Goal: Transaction & Acquisition: Purchase product/service

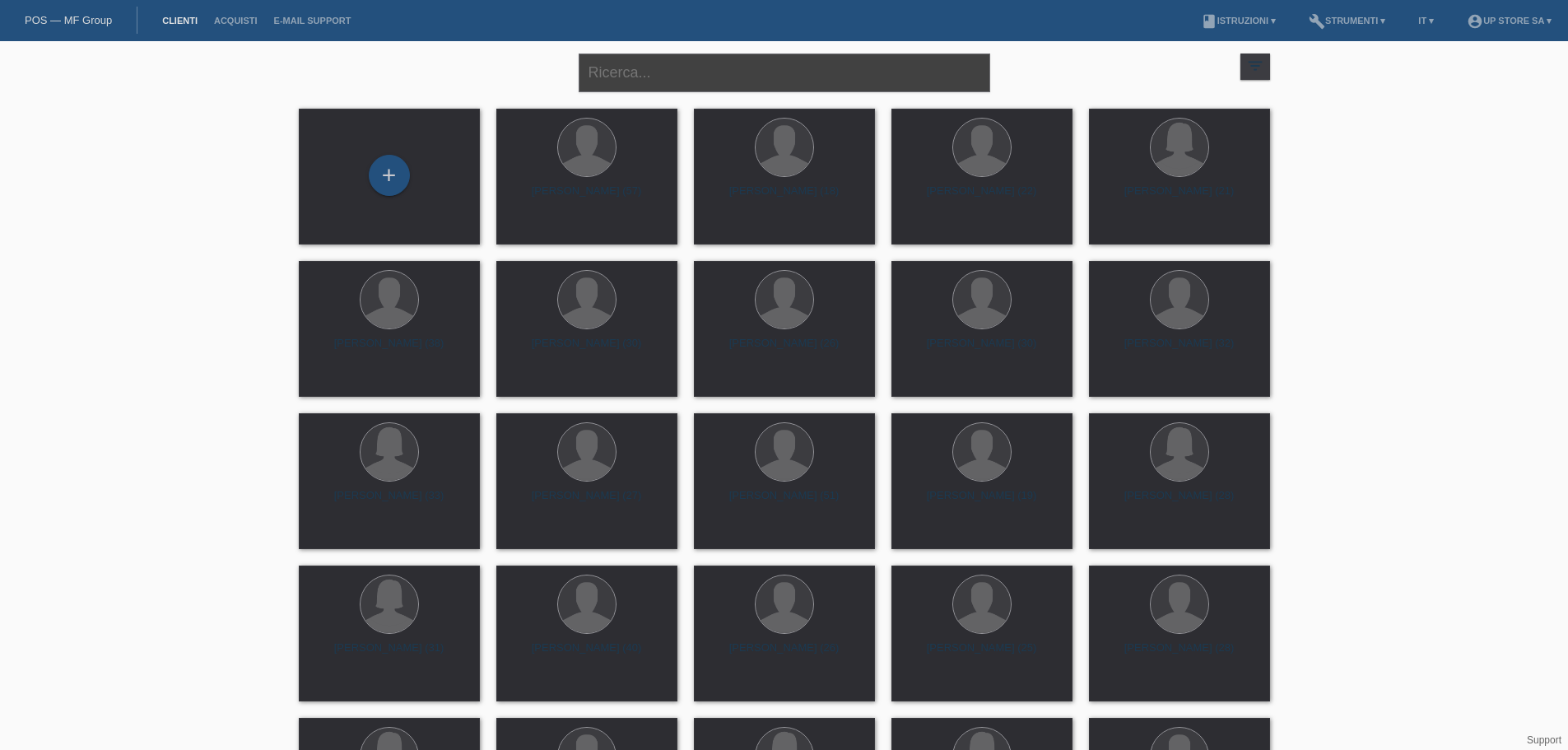
click at [718, 73] on input "text" at bounding box center [784, 73] width 411 height 38
type input "laura"
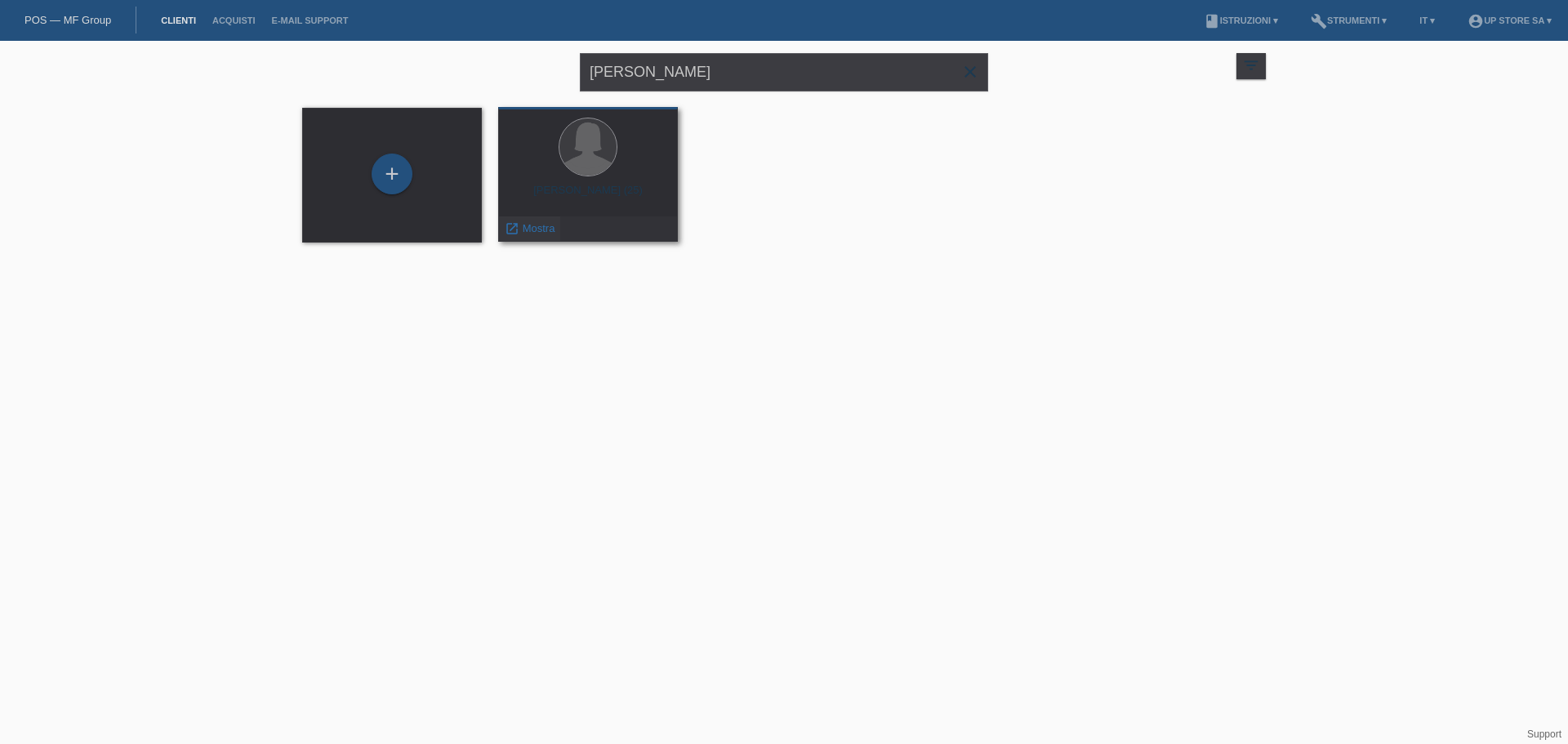
click at [543, 230] on span "Mostra" at bounding box center [539, 228] width 32 height 12
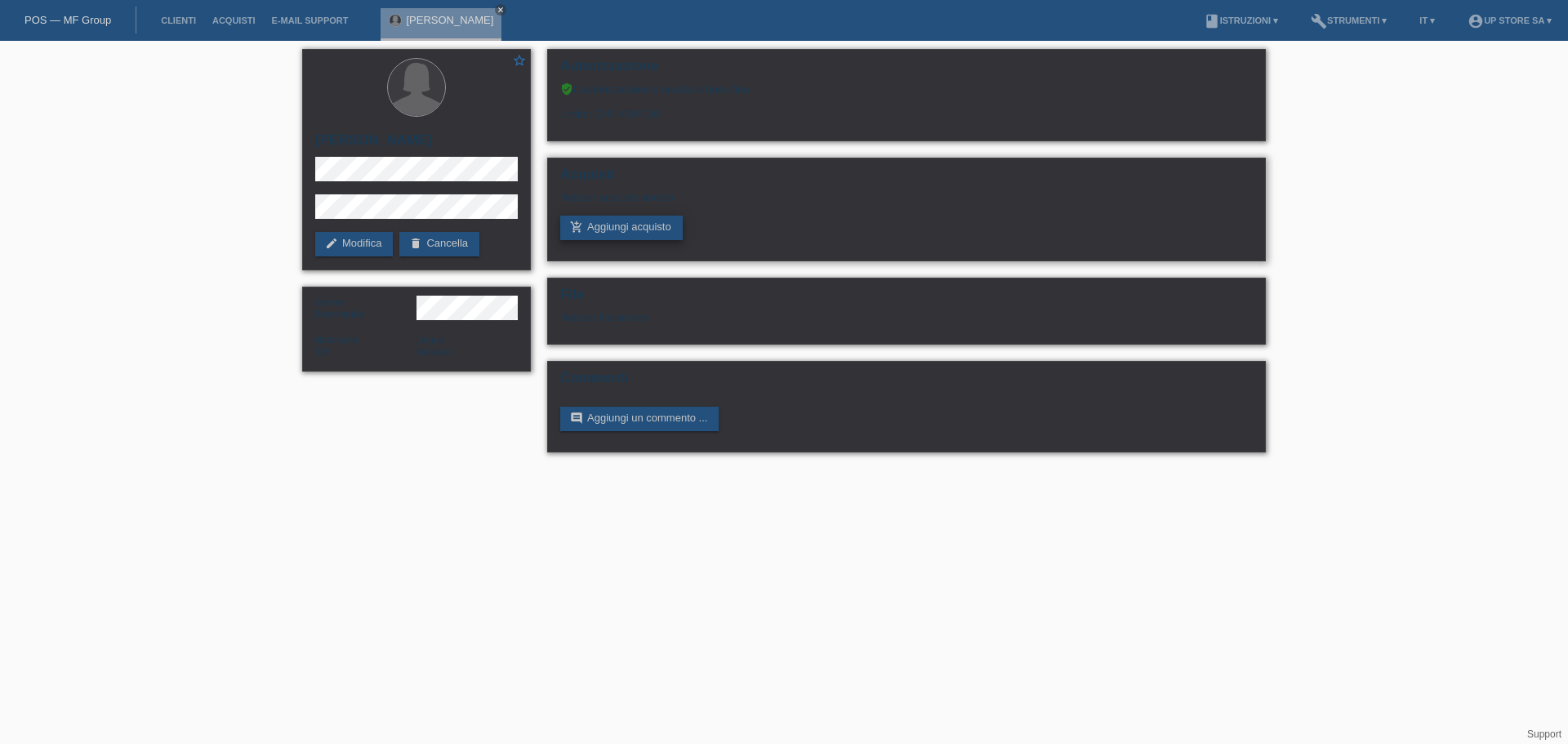
click at [662, 233] on link "add_shopping_cart Aggiungi acquisto" at bounding box center [621, 228] width 122 height 25
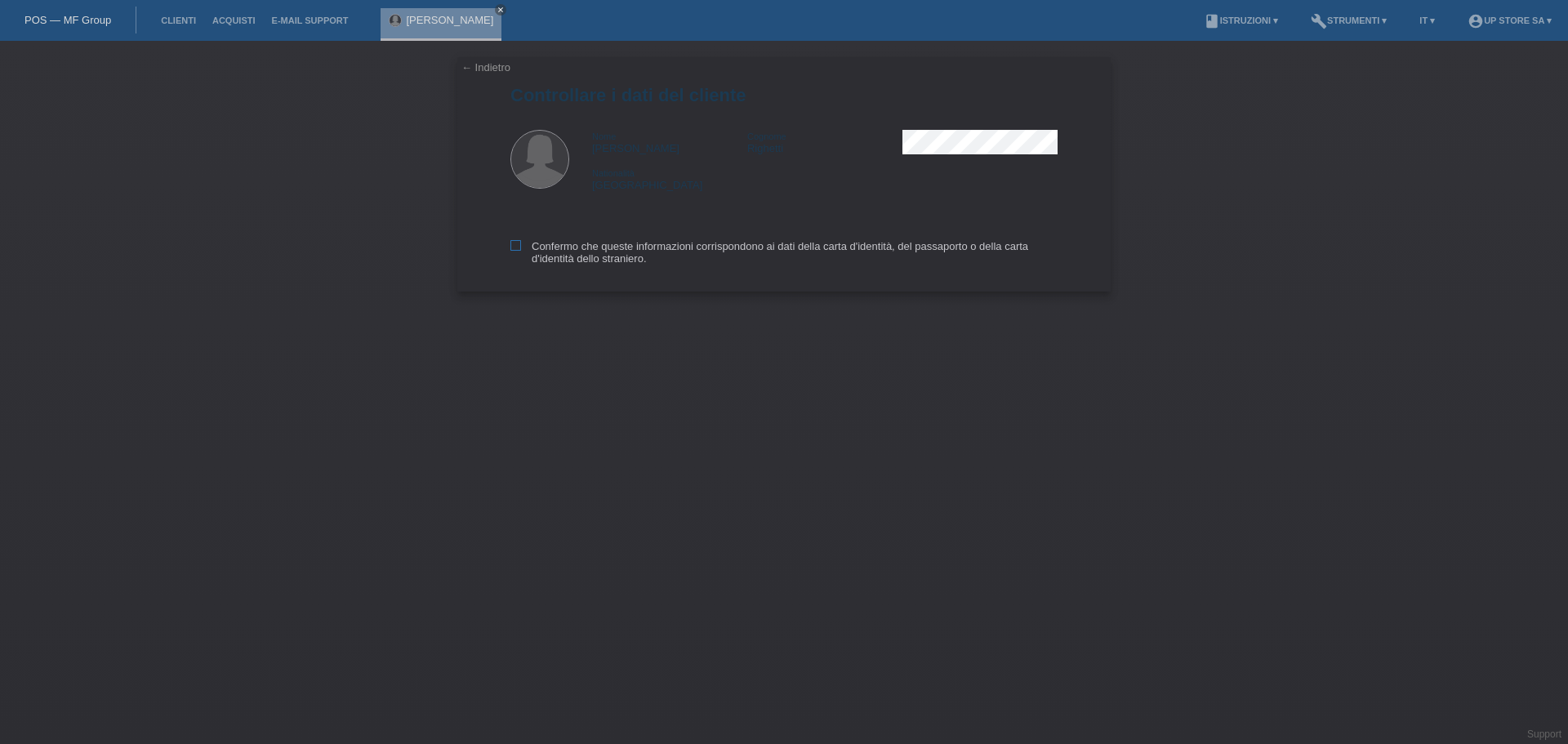
click at [533, 245] on label "Confermo che queste informazioni corrispondono ai dati della carta d'identità, …" at bounding box center [784, 253] width 547 height 25
click at [521, 245] on input "Confermo che queste informazioni corrispondono ai dati della carta d'identità, …" at bounding box center [515, 245] width 10 height 10
checkbox input "true"
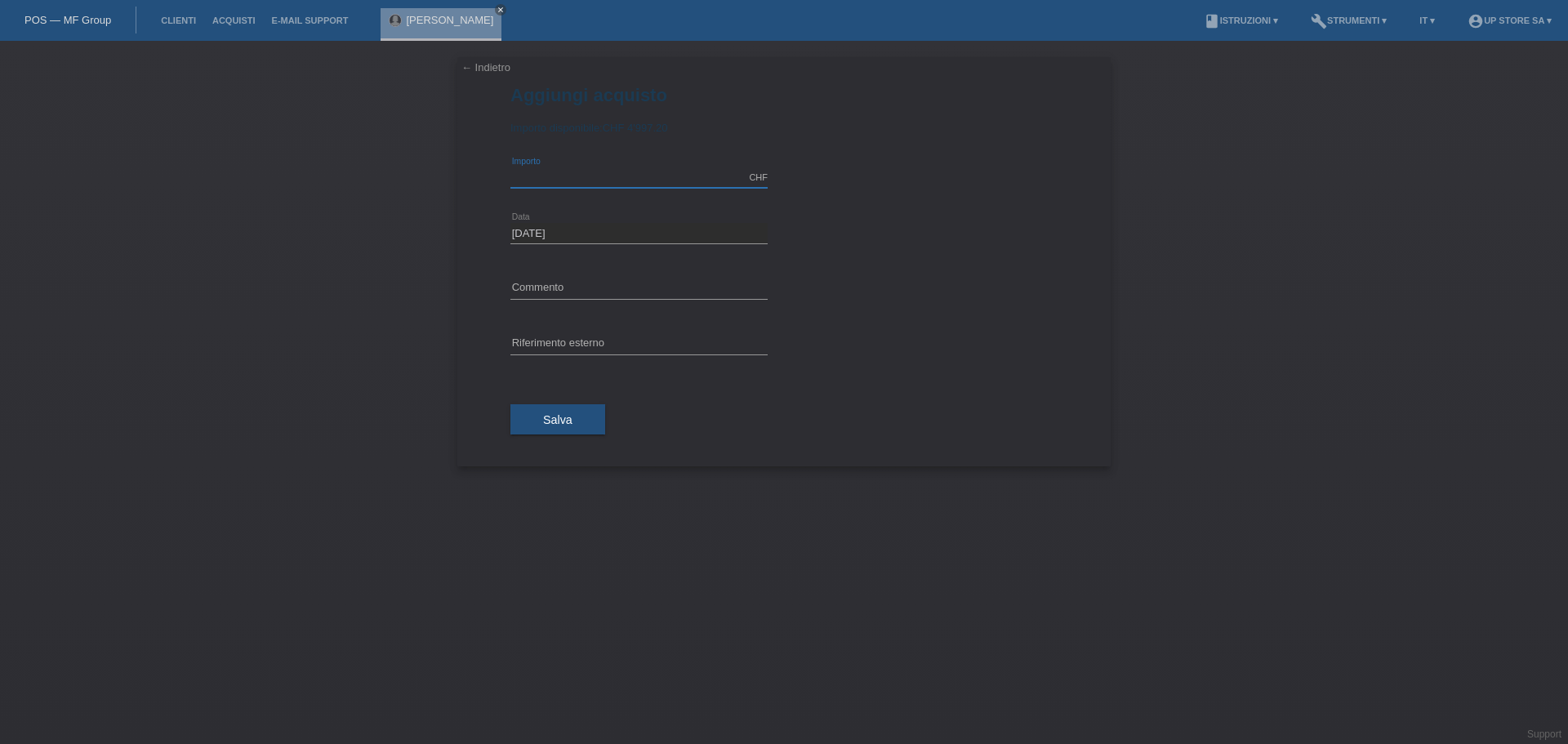
click at [597, 172] on input "text" at bounding box center [639, 177] width 258 height 20
type input "1064.00"
click at [599, 270] on div "error Commento" at bounding box center [639, 289] width 258 height 55
click at [581, 293] on input "text" at bounding box center [639, 288] width 258 height 20
type input "Acquisto"
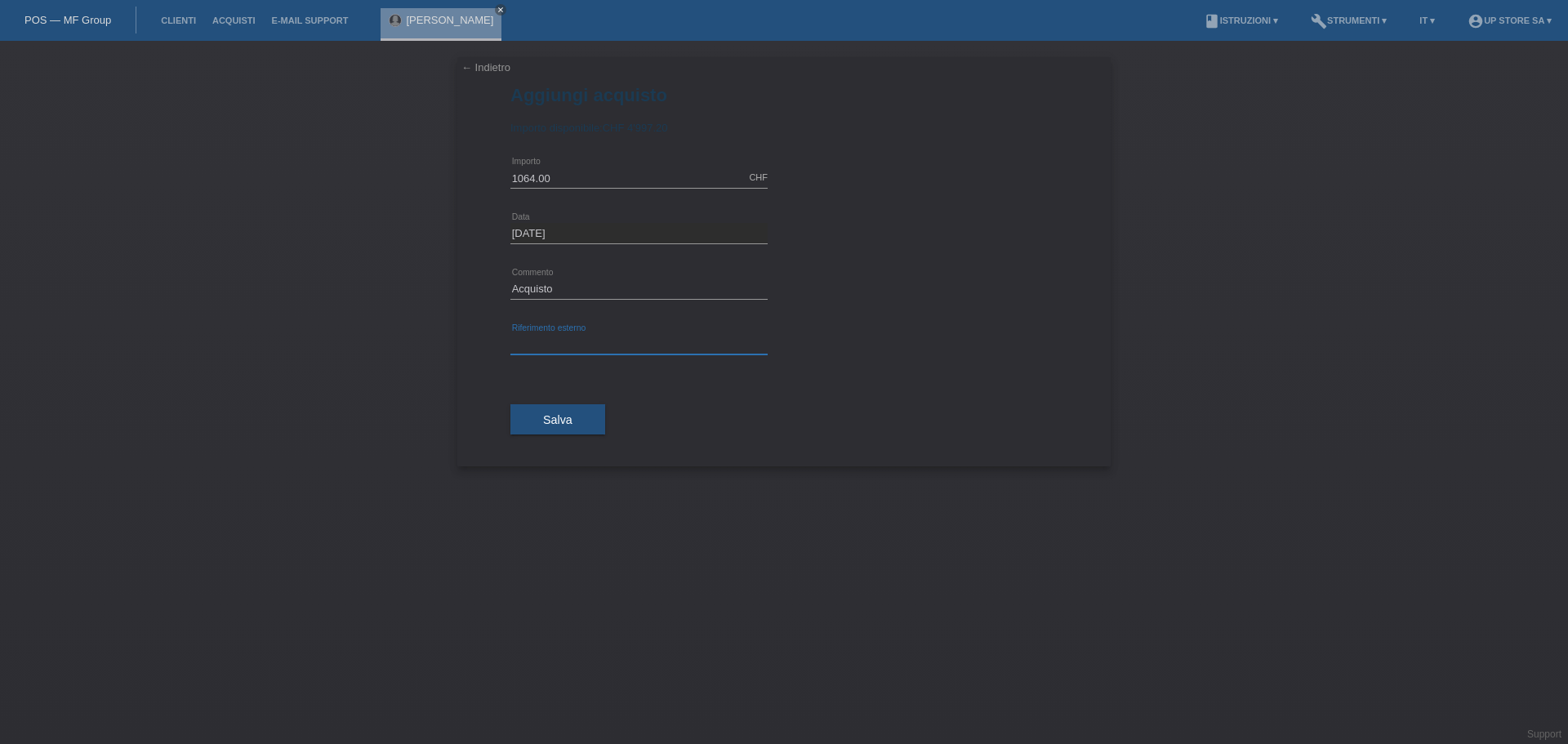
paste input "MC6U4SM/A"
type input "MC6U4SM/A"
click at [605, 279] on input "Acquisto" at bounding box center [639, 288] width 258 height 20
paste input "MC6U4SM/A"
type input "Acquisto MC6U4SM/A"
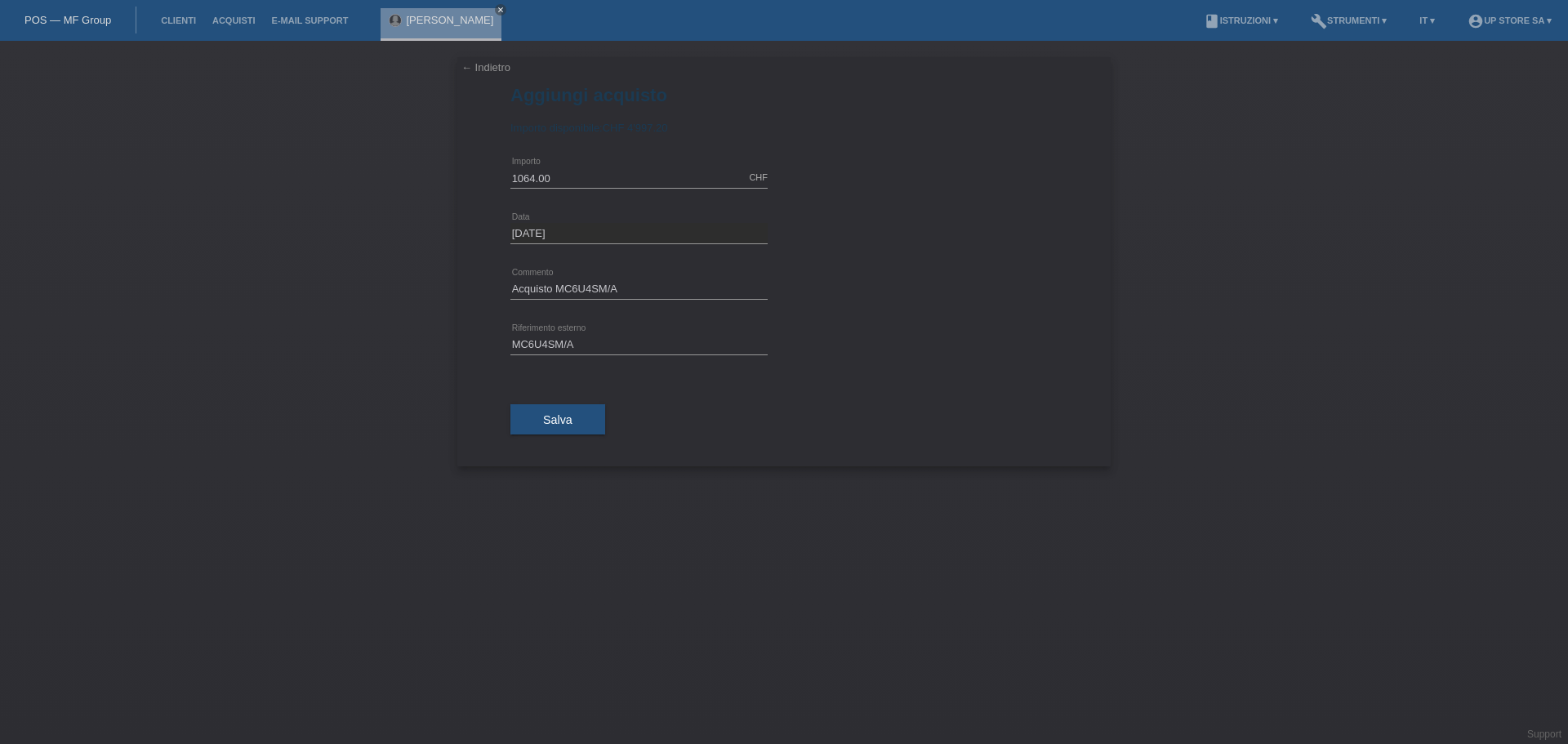
click at [493, 69] on link "← Indietro" at bounding box center [485, 67] width 49 height 12
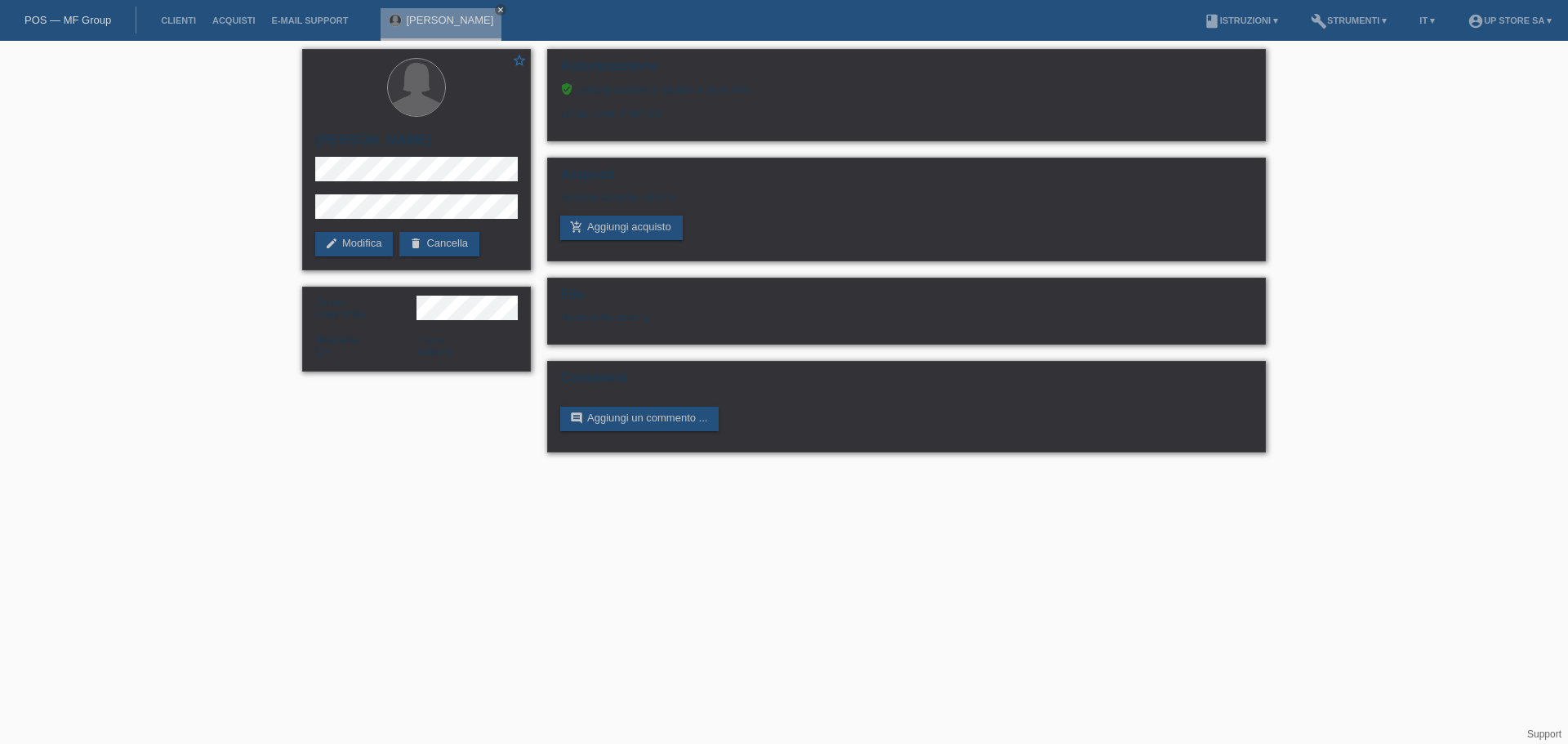
drag, startPoint x: 336, startPoint y: 137, endPoint x: 296, endPoint y: 136, distance: 40.0
click at [296, 136] on div "star_border Laura Righetti edit Modifica delete Cancella Genere Femminile Natio…" at bounding box center [416, 215] width 245 height 347
copy h2 "[PERSON_NAME]"
click at [293, 161] on div "star_border Laura Righetti edit Modifica delete Cancella Genere Femminile Natio…" at bounding box center [784, 255] width 1568 height 428
click at [310, 200] on div "star_border Laura Righetti edit Modifica delete Cancella" at bounding box center [417, 159] width 229 height 221
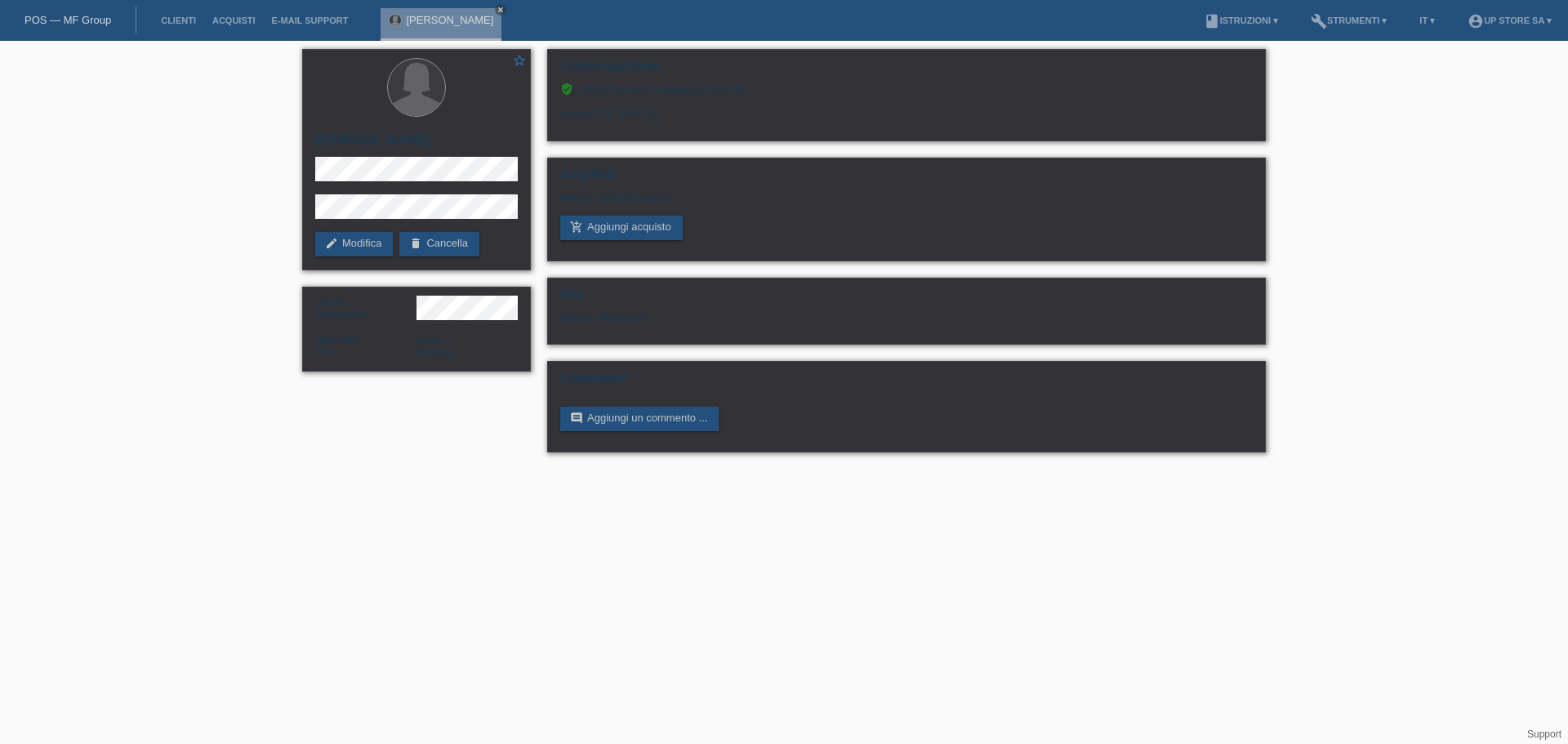
click at [299, 200] on div "star_border Laura Righetti edit Modifica delete Cancella Genere Femminile Natio…" at bounding box center [416, 215] width 245 height 347
click at [614, 229] on link "add_shopping_cart Aggiungi acquisto" at bounding box center [621, 228] width 122 height 25
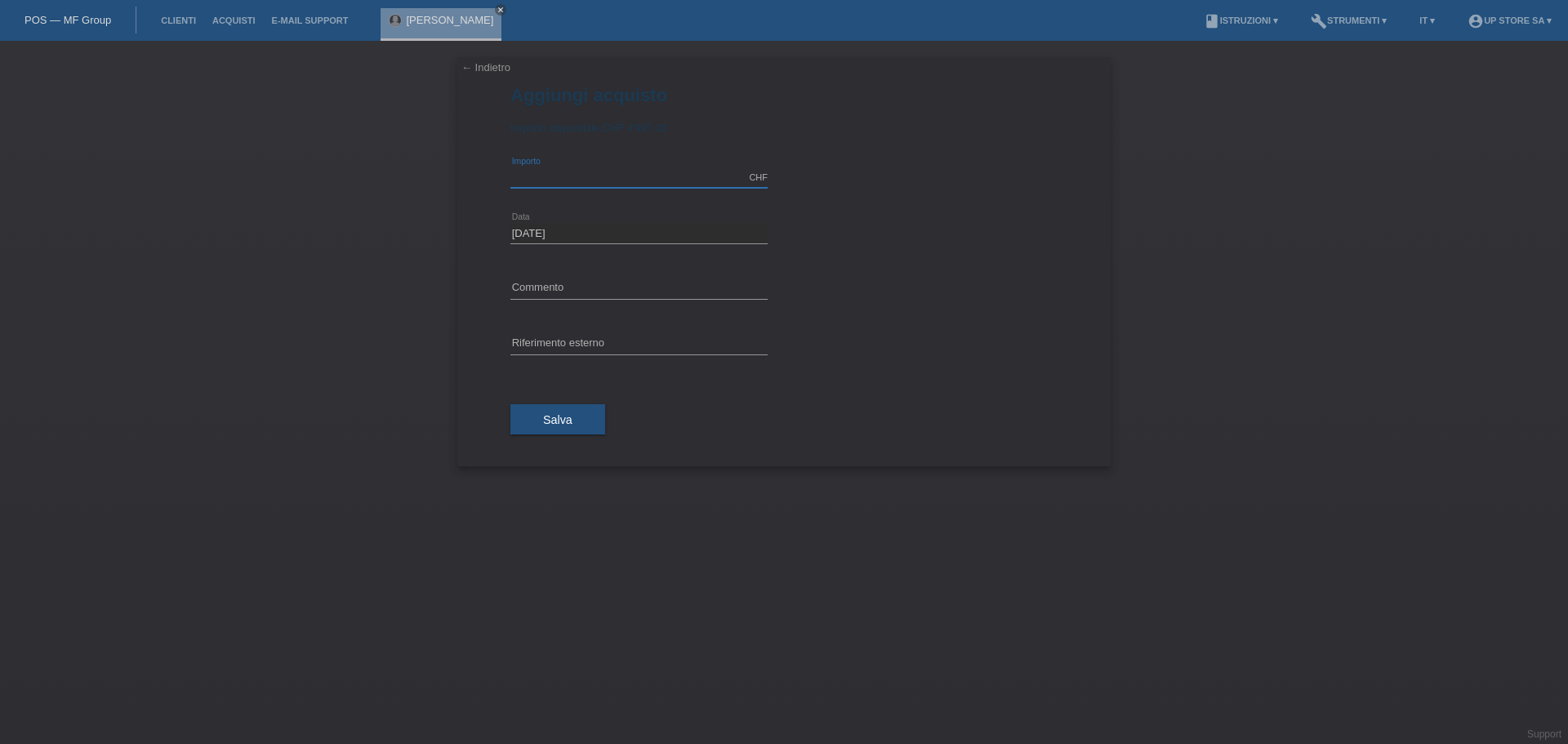
click at [594, 174] on input "text" at bounding box center [639, 177] width 258 height 20
type input "1064.00"
click at [558, 338] on input "text" at bounding box center [639, 343] width 258 height 20
paste input "S04118"
type input "S04118"
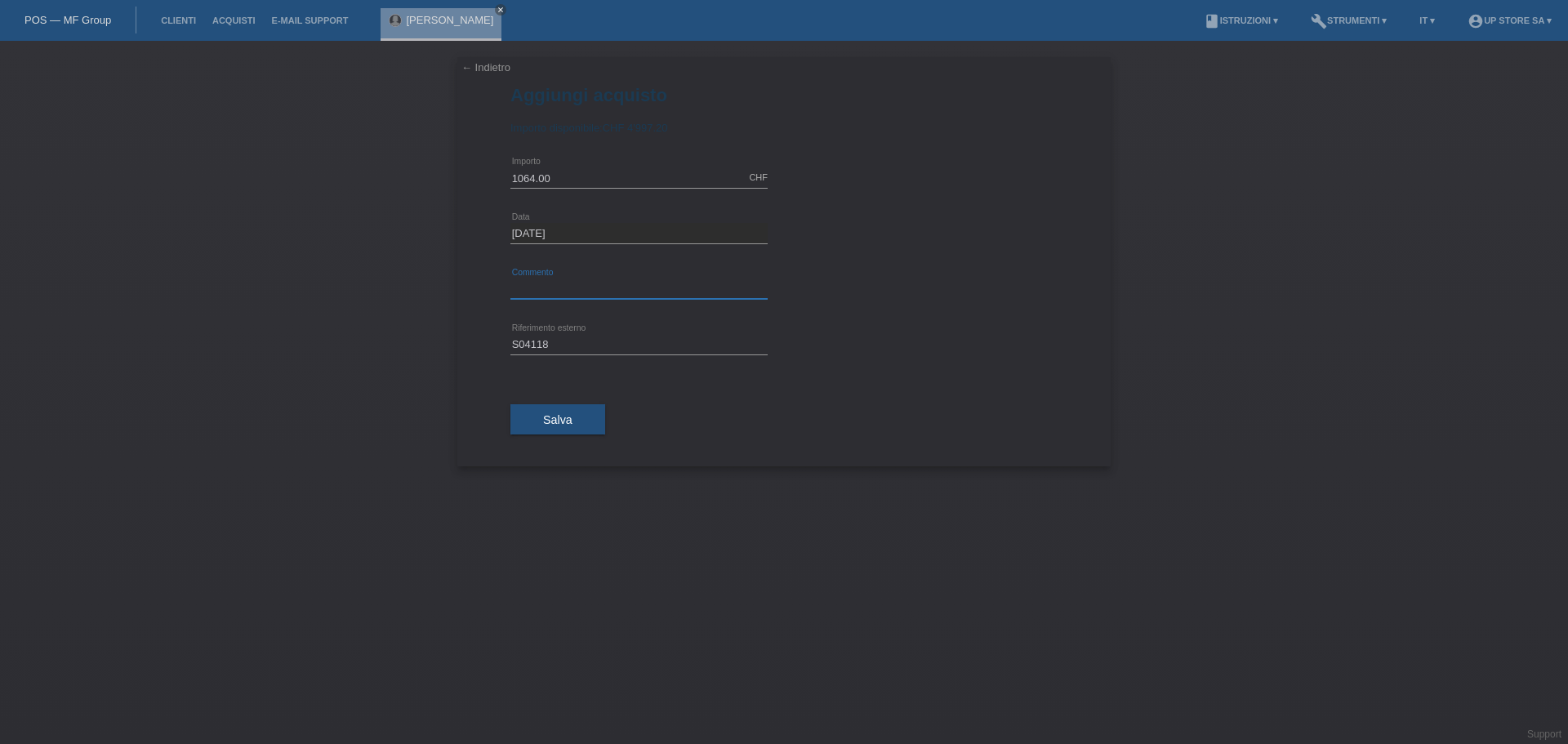
click at [568, 280] on input "text" at bounding box center [639, 288] width 258 height 20
type input "Acquisto"
click at [547, 413] on span "Salva" at bounding box center [557, 420] width 30 height 13
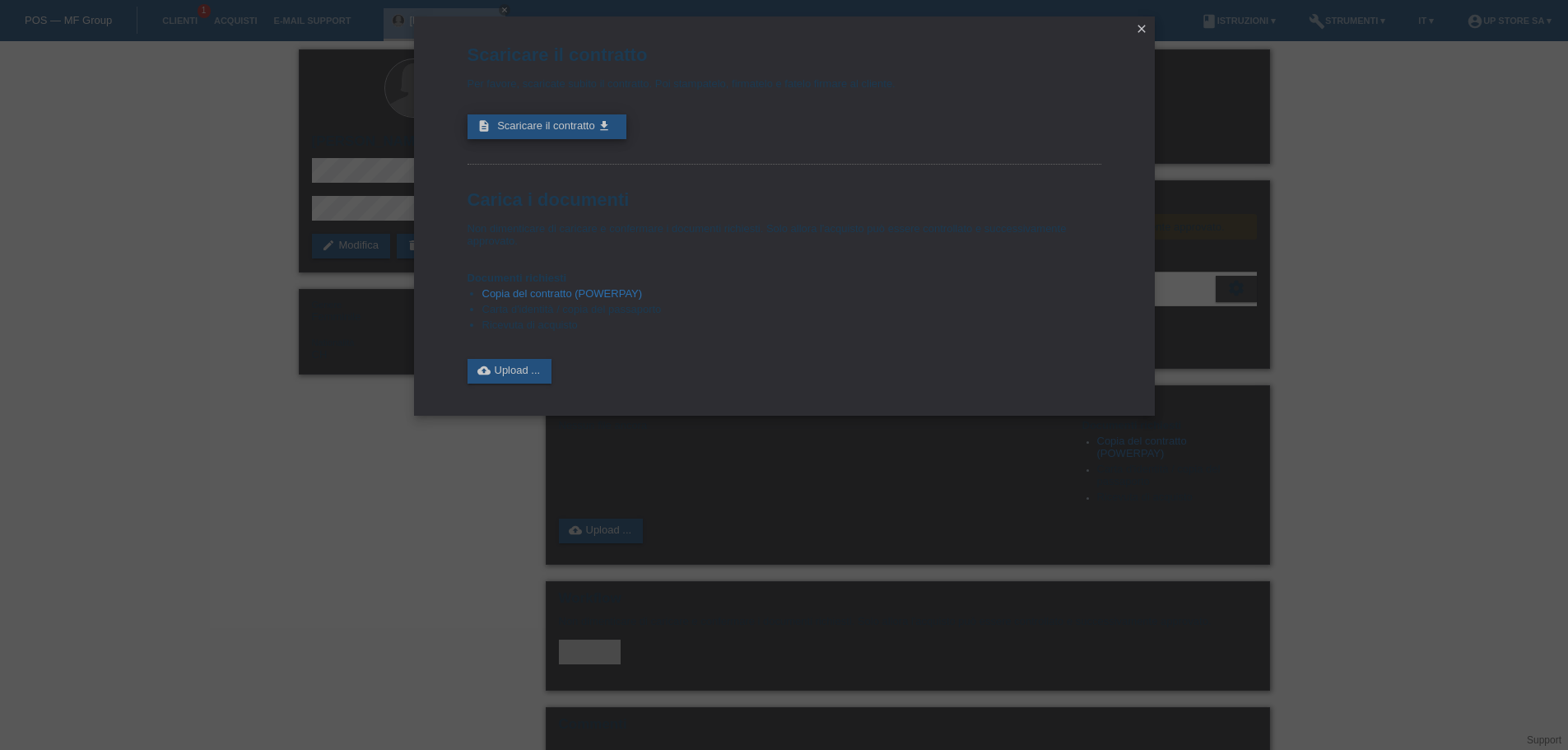
click at [581, 130] on span "Scaricare il contratto" at bounding box center [546, 125] width 98 height 12
click at [1136, 30] on icon "close" at bounding box center [1142, 29] width 13 height 13
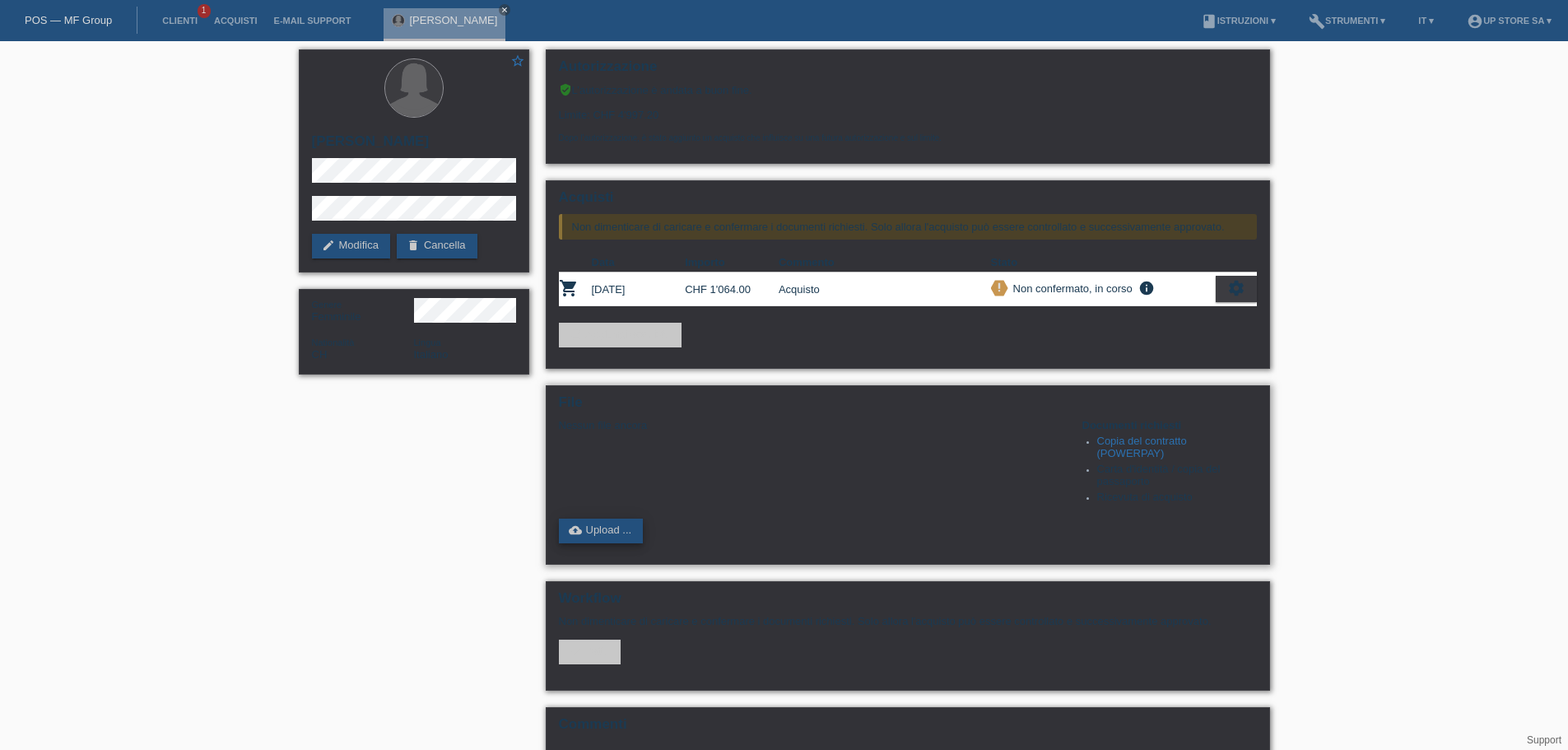
click at [608, 531] on link "cloud_upload Upload ..." at bounding box center [601, 531] width 85 height 25
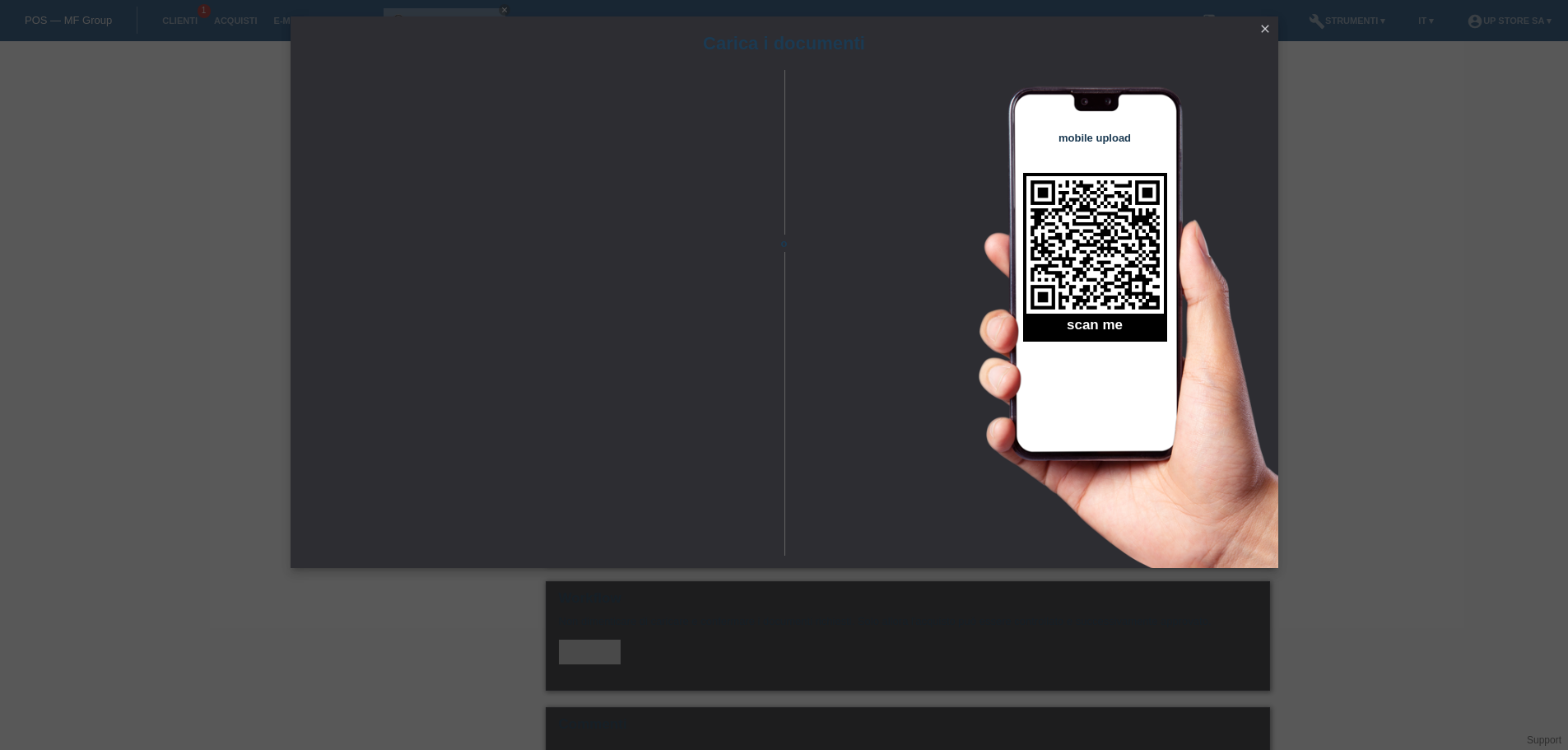
click at [1262, 32] on icon "close" at bounding box center [1265, 29] width 13 height 13
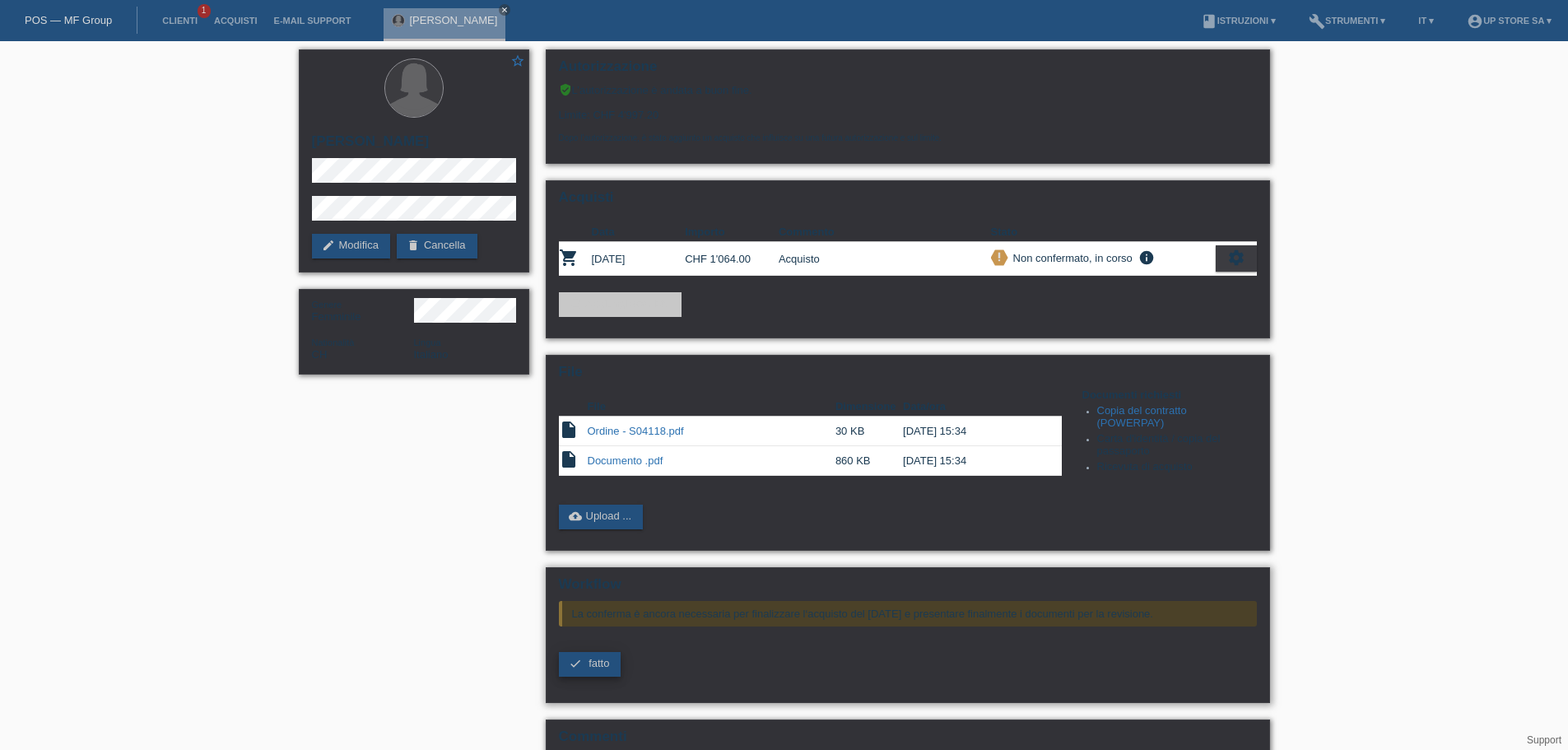
click at [591, 664] on span "fatto" at bounding box center [598, 662] width 20 height 12
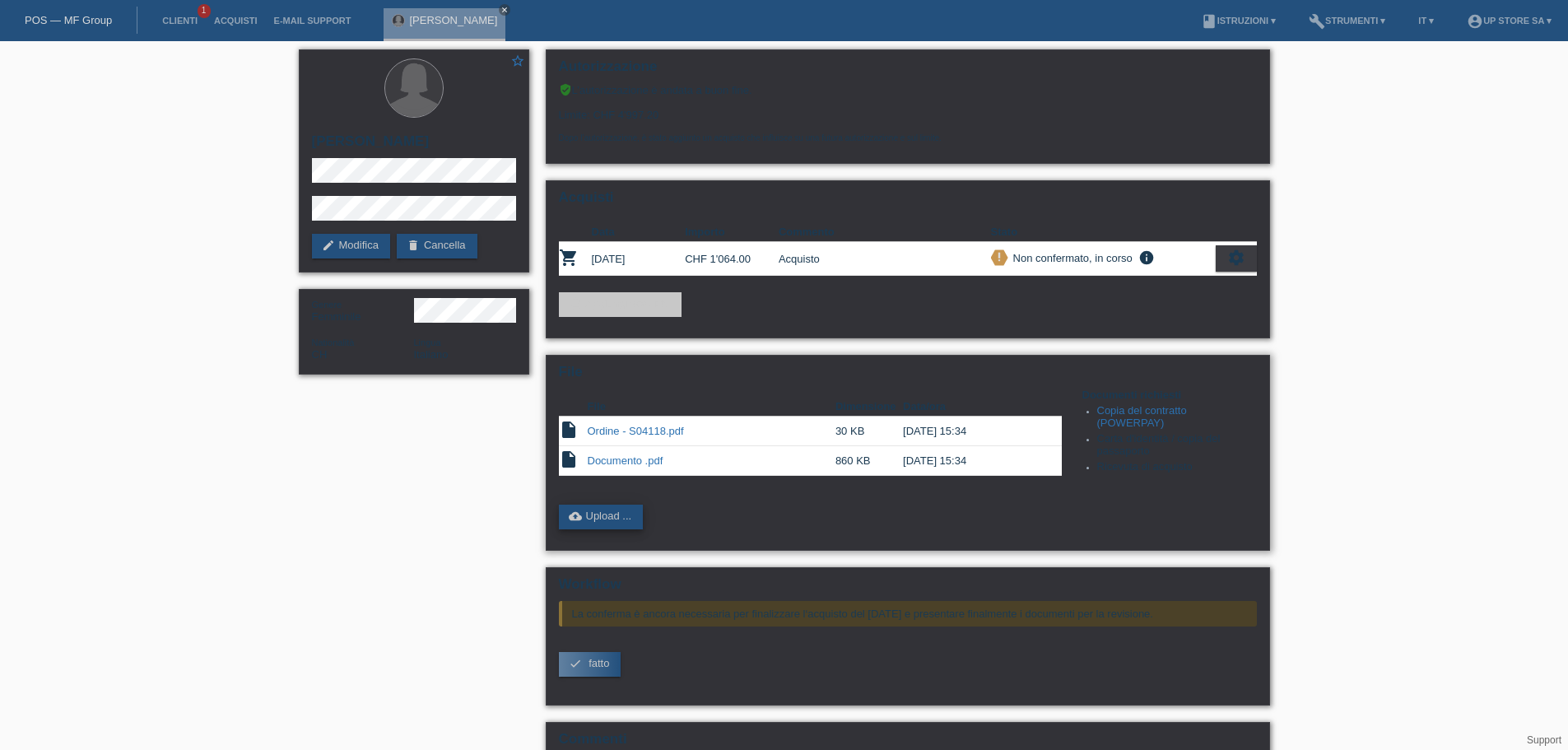
click at [635, 520] on link "cloud_upload Upload ..." at bounding box center [601, 517] width 85 height 25
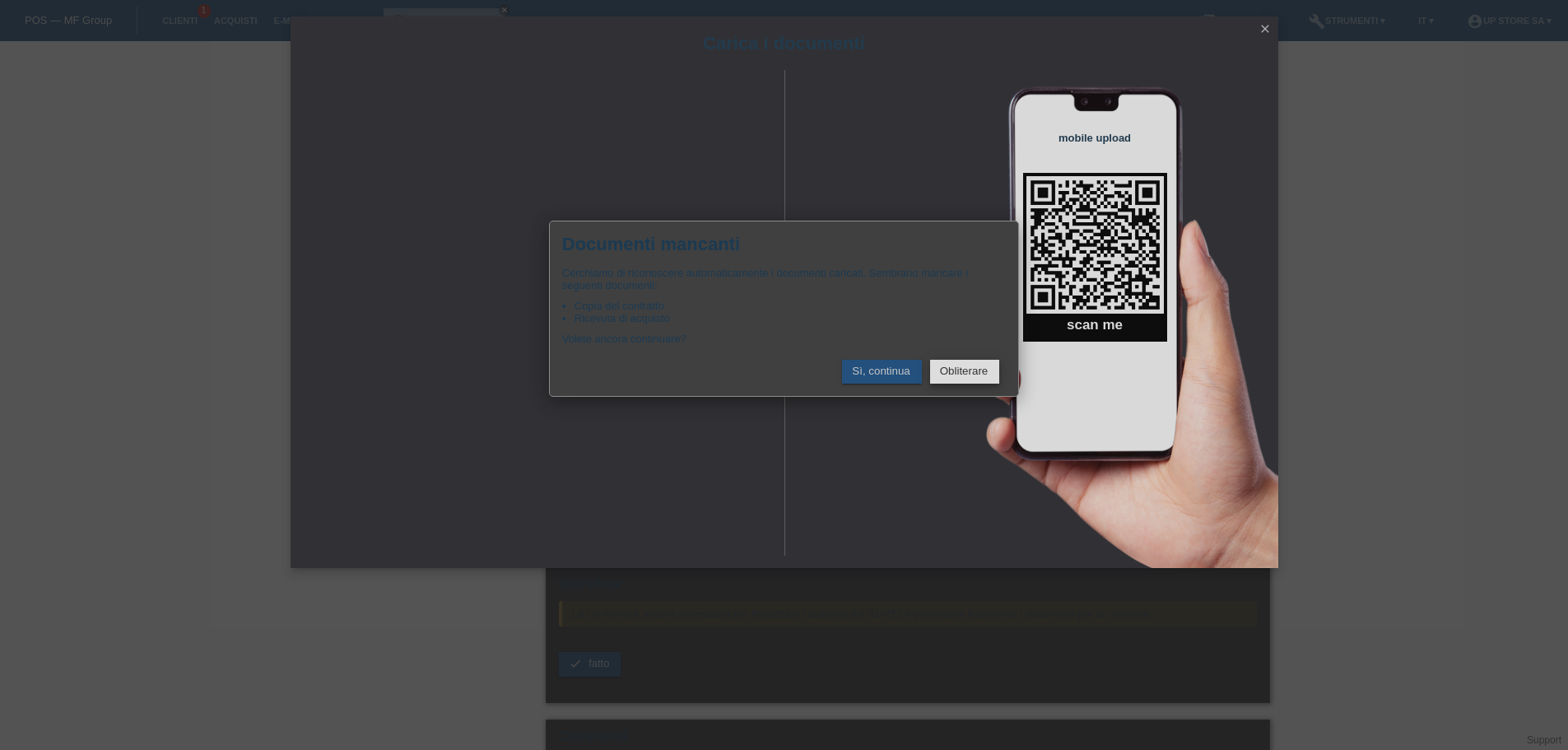
click at [954, 373] on button "Obliterare" at bounding box center [965, 371] width 70 height 24
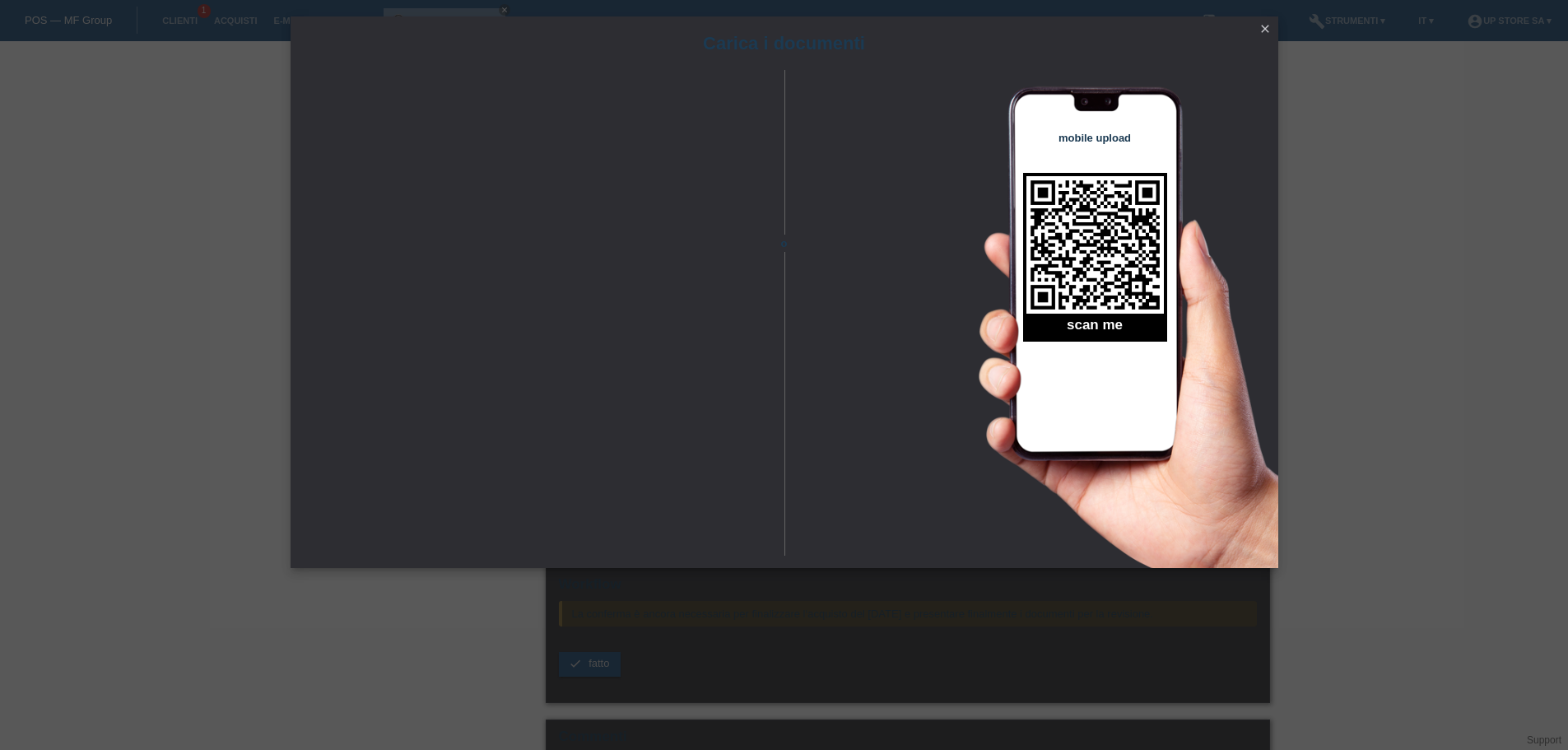
click at [1267, 35] on icon "close" at bounding box center [1265, 29] width 13 height 13
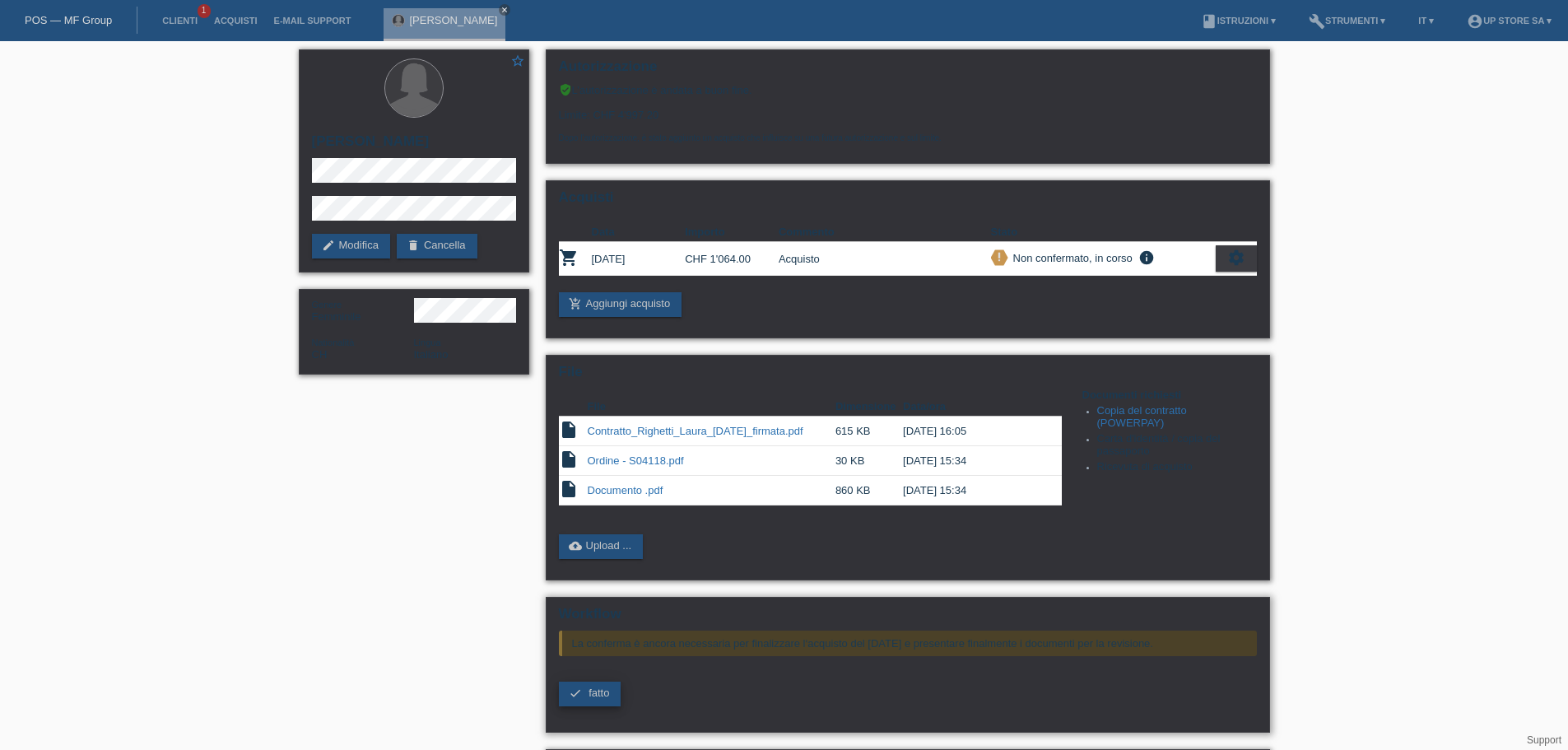
click at [595, 692] on span "fatto" at bounding box center [598, 692] width 20 height 12
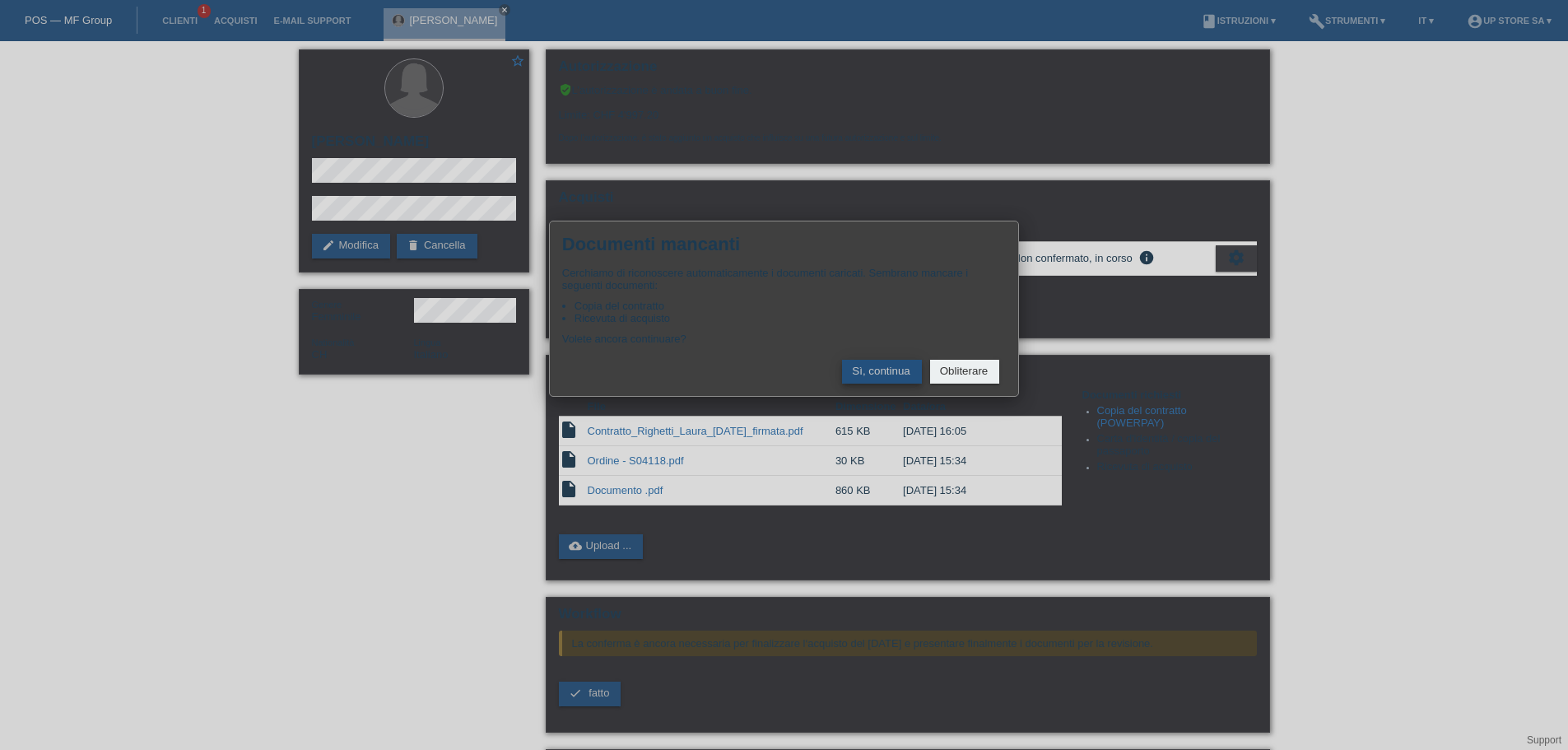
click at [883, 370] on button "Sì, continua" at bounding box center [882, 371] width 79 height 24
